Goal: Transaction & Acquisition: Purchase product/service

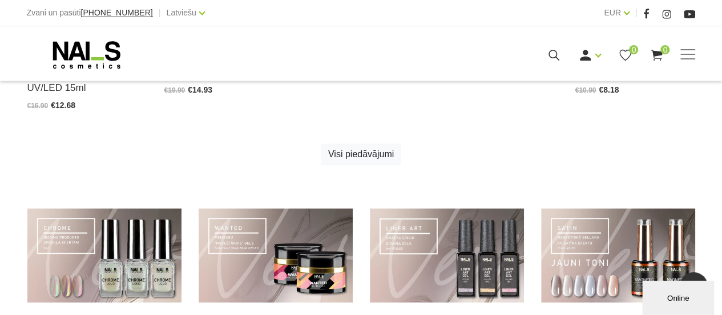
scroll to position [773, 0]
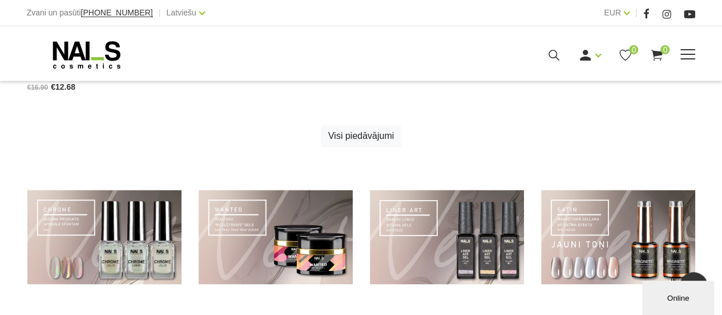
click at [678, 49] on div "Ienākt Reģistrēties 0 0" at bounding box center [494, 55] width 401 height 14
click at [692, 50] on span at bounding box center [688, 54] width 15 height 11
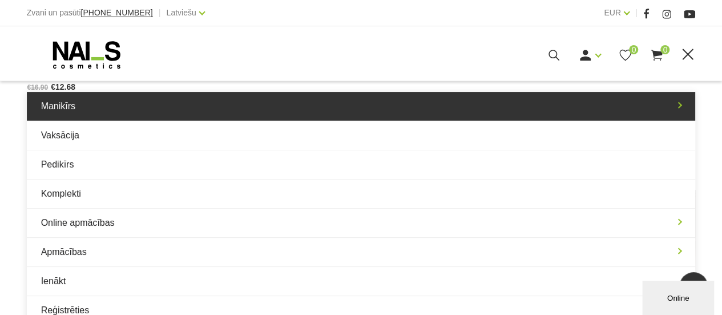
click at [668, 107] on link "Manikīrs" at bounding box center [361, 106] width 669 height 29
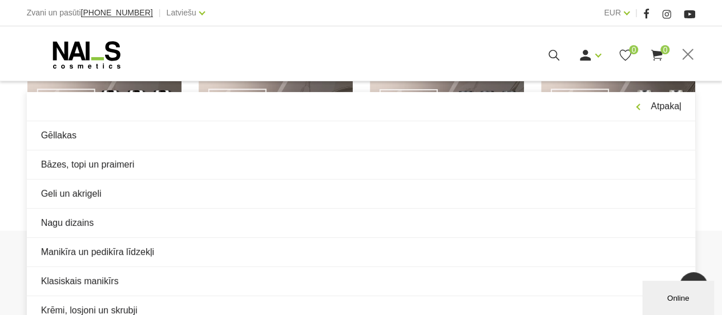
scroll to position [887, 0]
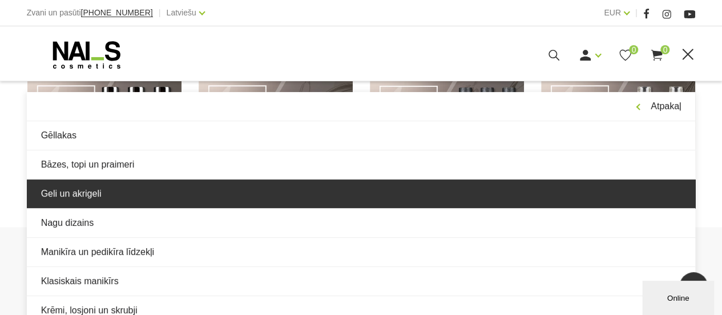
click at [135, 188] on link "Geli un akrigeli" at bounding box center [361, 193] width 669 height 29
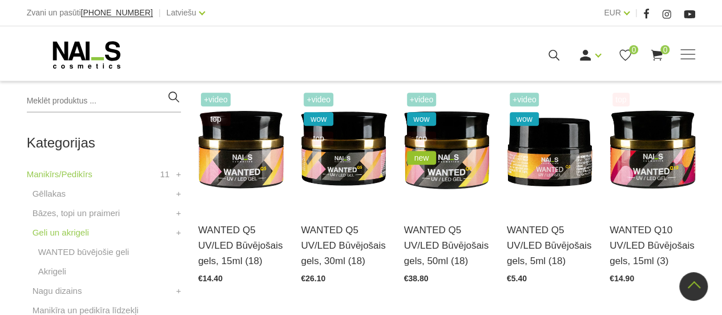
scroll to position [265, 0]
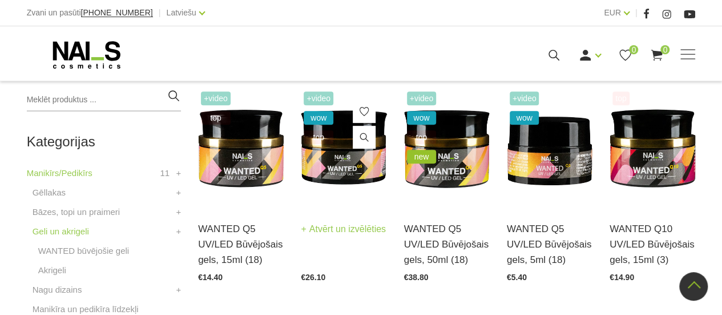
click at [324, 168] on img at bounding box center [344, 147] width 86 height 118
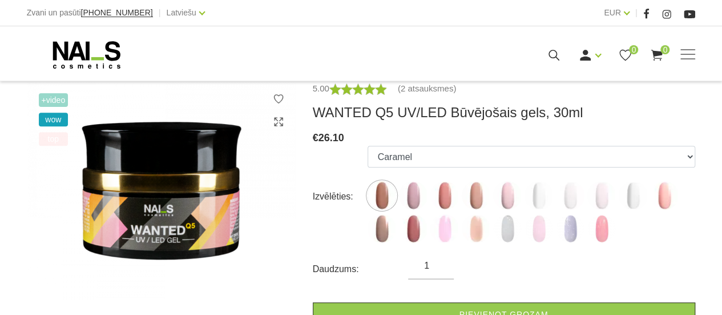
scroll to position [171, 0]
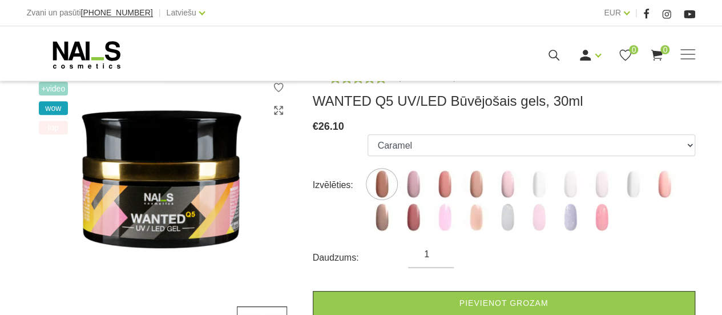
drag, startPoint x: 730, startPoint y: 37, endPoint x: 727, endPoint y: 66, distance: 29.8
click at [420, 192] on img at bounding box center [413, 184] width 29 height 29
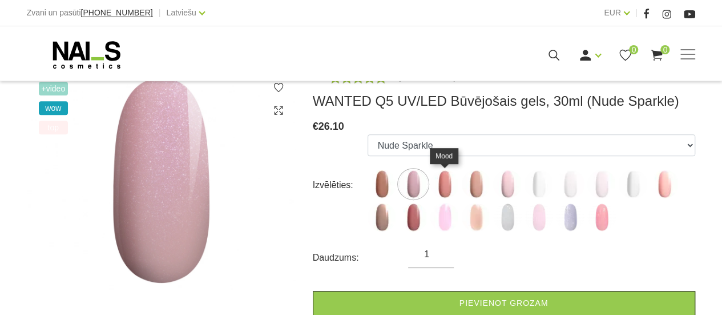
click at [450, 191] on img at bounding box center [444, 184] width 29 height 29
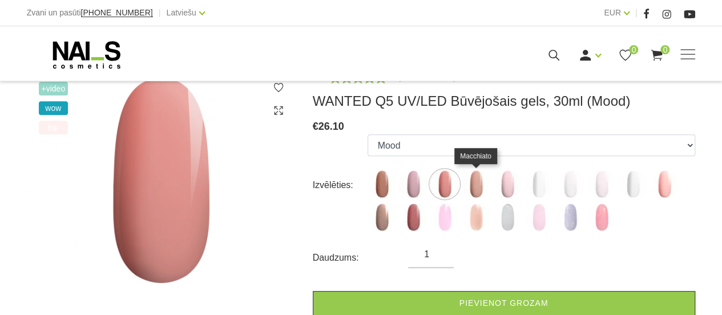
click at [482, 188] on img at bounding box center [476, 184] width 29 height 29
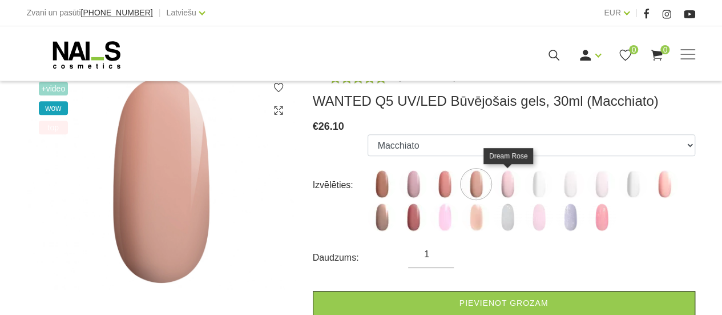
click at [516, 186] on img at bounding box center [507, 184] width 29 height 29
select select "4676"
